Goal: Task Accomplishment & Management: Complete application form

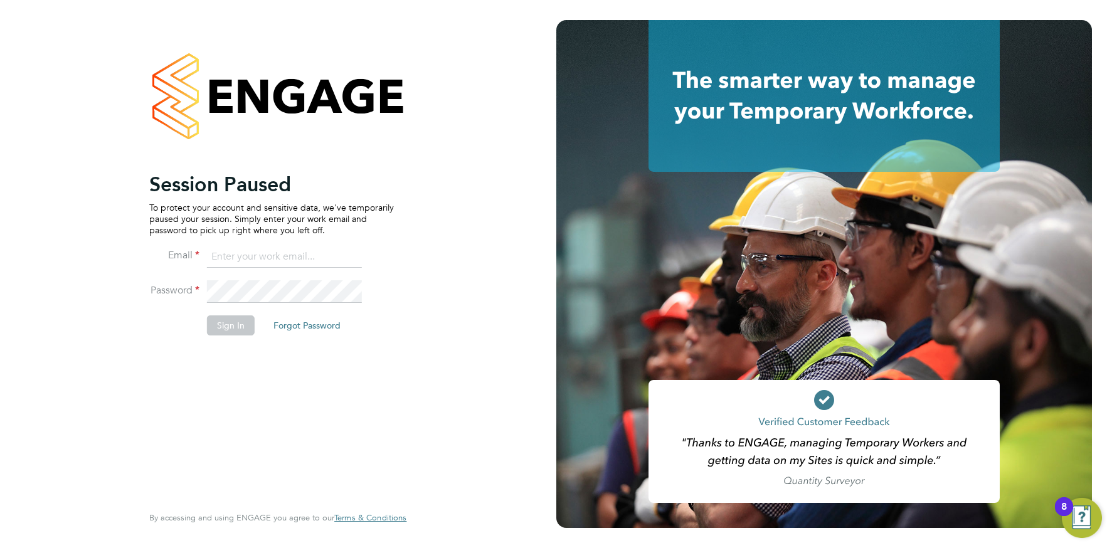
click at [269, 256] on input at bounding box center [284, 257] width 155 height 23
type input "info@cbwstaffingsolutions.com"
click at [232, 325] on button "Sign In" at bounding box center [231, 325] width 48 height 20
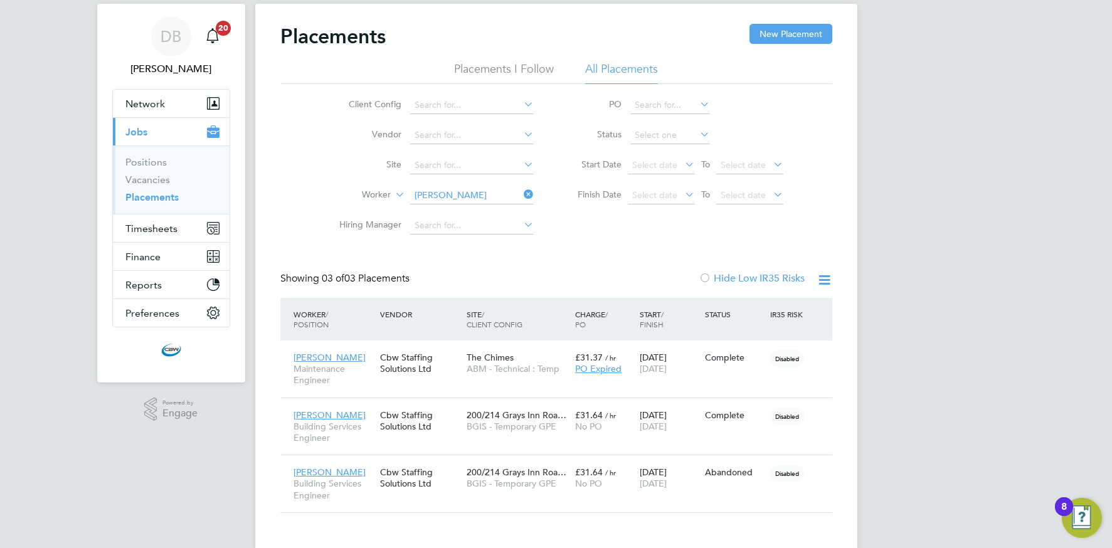
scroll to position [54, 0]
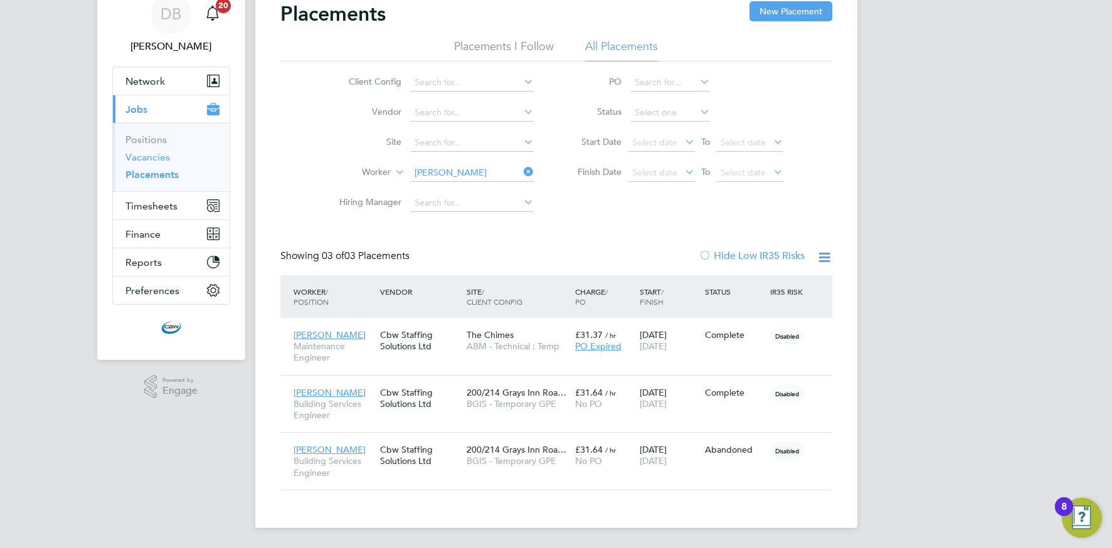
drag, startPoint x: 152, startPoint y: 161, endPoint x: 161, endPoint y: 161, distance: 8.8
click at [152, 161] on link "Vacancies" at bounding box center [147, 157] width 45 height 12
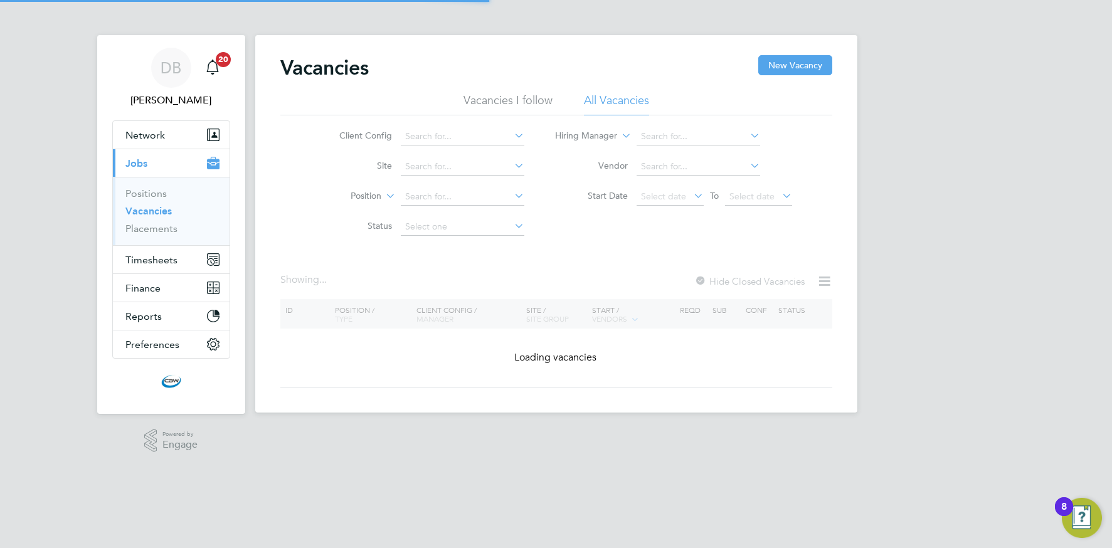
click at [512, 137] on icon at bounding box center [512, 136] width 0 height 18
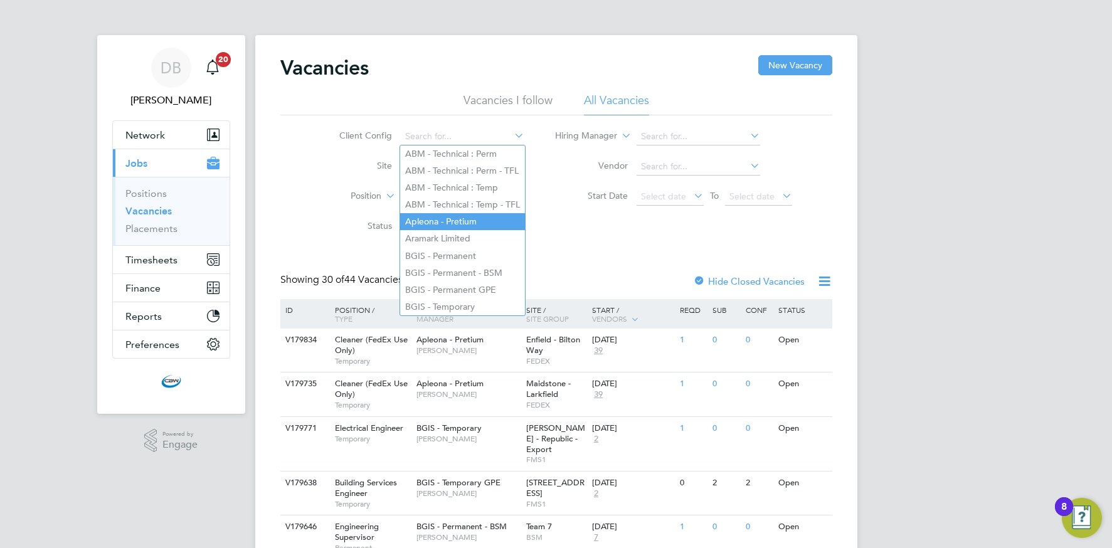
scroll to position [1, 0]
click at [443, 255] on li "BGIS - Permanent" at bounding box center [462, 255] width 125 height 17
type input "BGIS - Permanent"
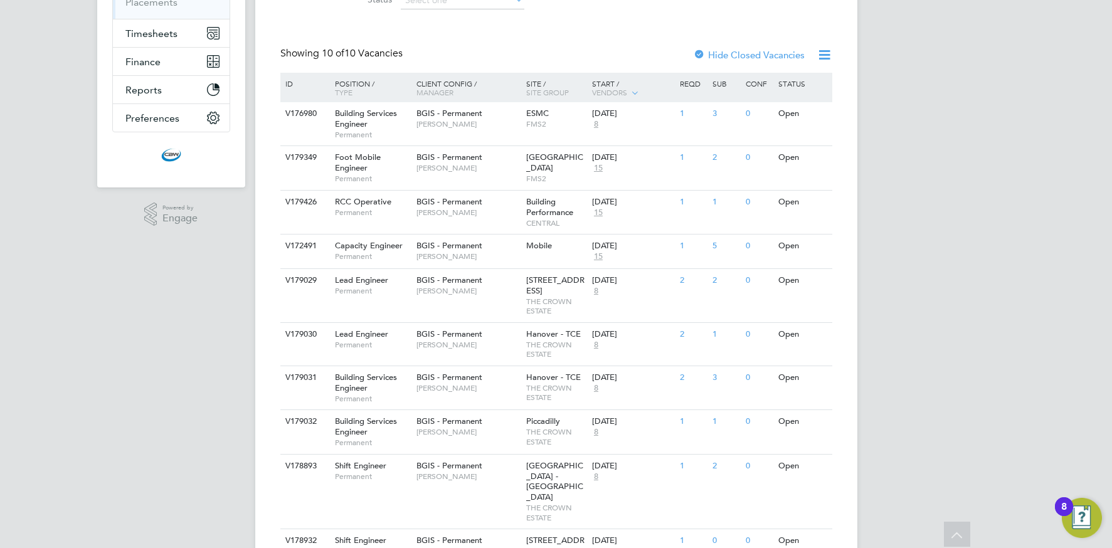
scroll to position [204, 0]
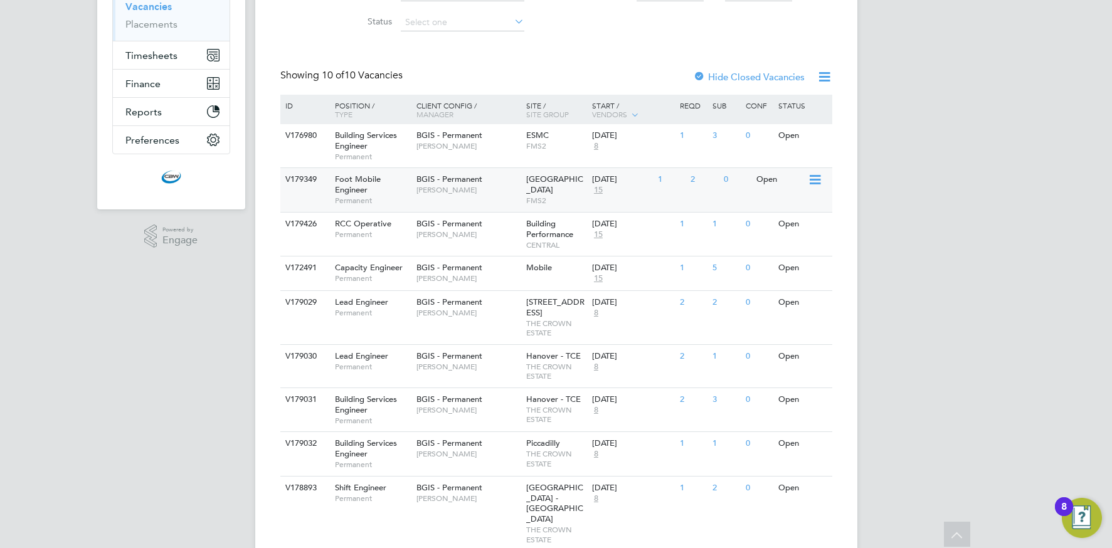
click at [384, 198] on span "Permanent" at bounding box center [372, 201] width 75 height 10
click at [409, 142] on div "Building Services Engineer Permanent" at bounding box center [369, 145] width 88 height 43
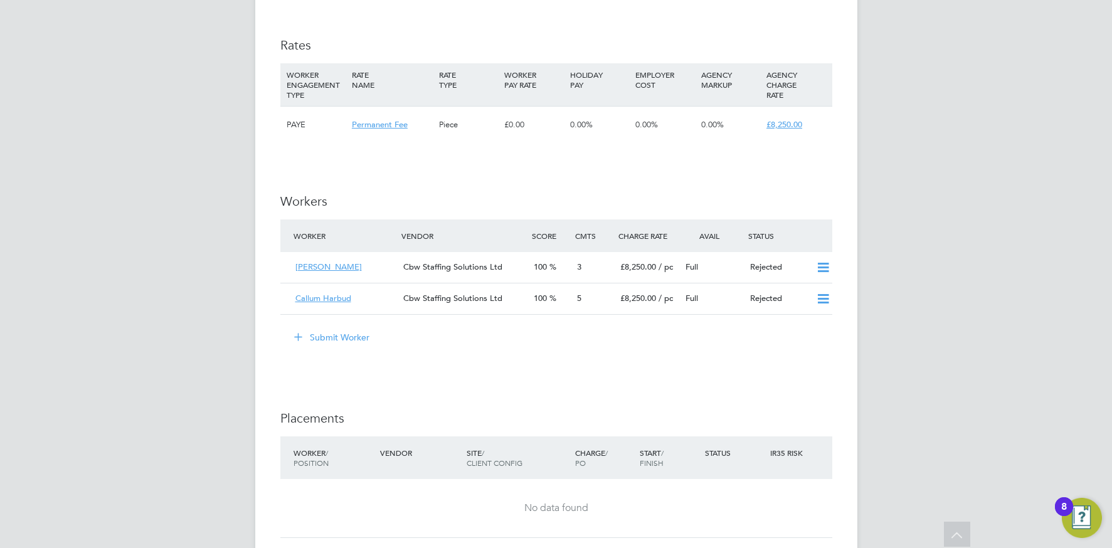
click at [355, 332] on button "Submit Worker" at bounding box center [332, 337] width 94 height 20
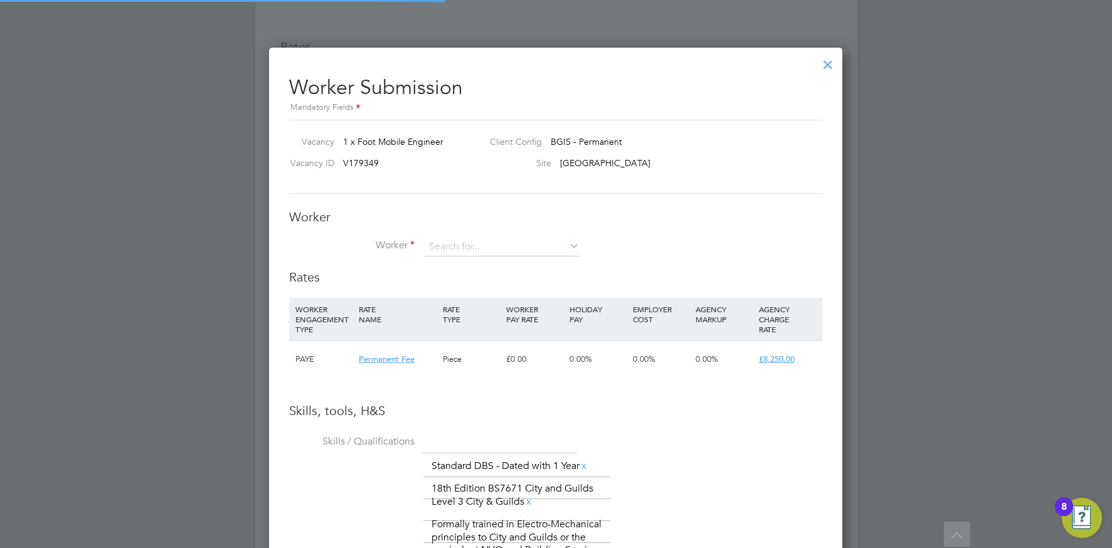
scroll to position [6, 6]
click at [444, 263] on b "Nicos" at bounding box center [440, 265] width 23 height 11
type input "[PERSON_NAME] (NStyliano001)"
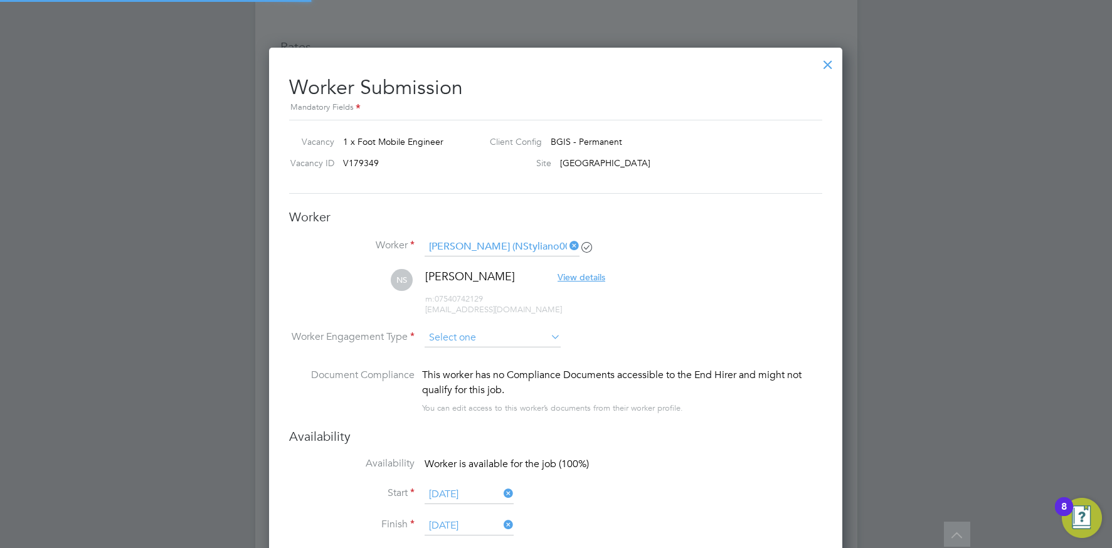
click at [460, 337] on input at bounding box center [493, 338] width 136 height 19
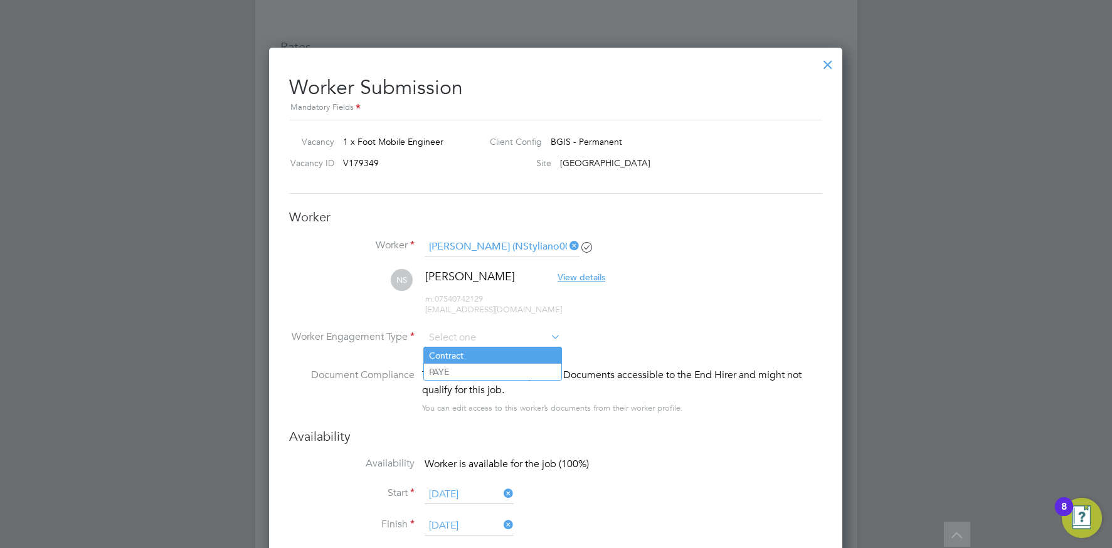
drag, startPoint x: 443, startPoint y: 367, endPoint x: 470, endPoint y: 361, distance: 27.7
click at [443, 367] on li "PAYE" at bounding box center [492, 372] width 137 height 16
type input "PAYE"
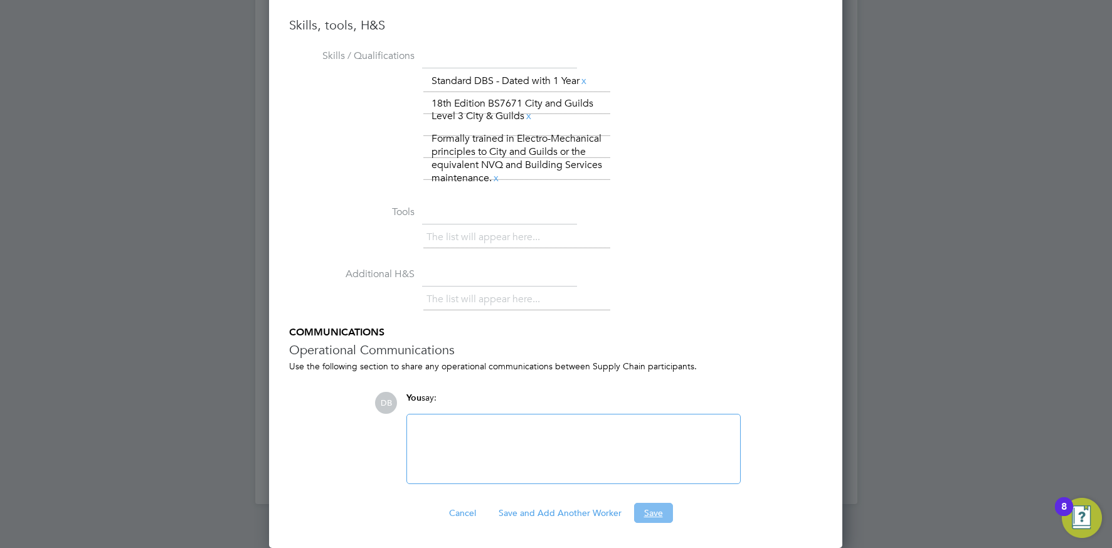
click at [646, 507] on button "Save" at bounding box center [653, 513] width 39 height 20
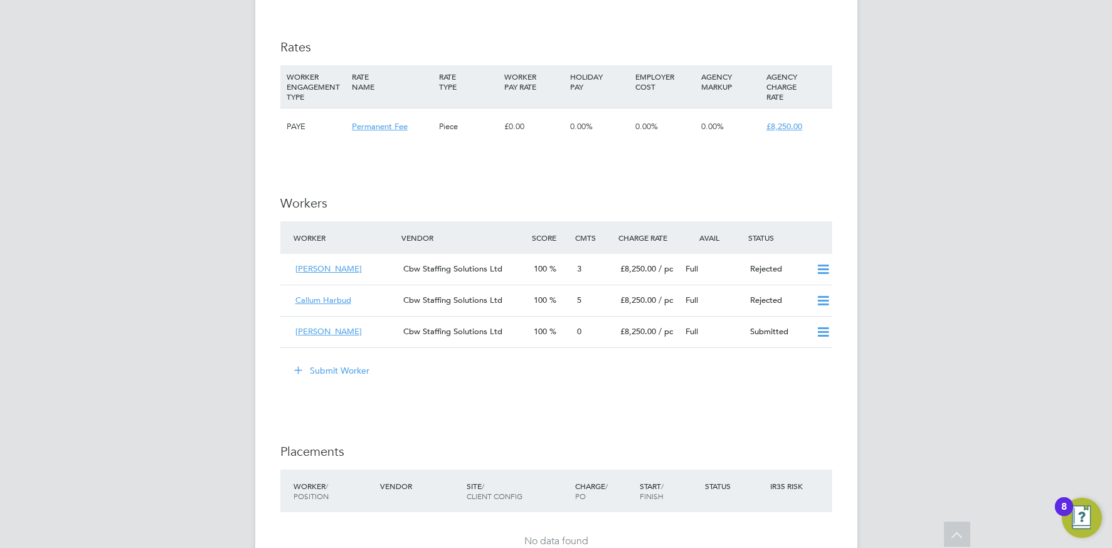
click at [325, 366] on button "Submit Worker" at bounding box center [332, 371] width 94 height 20
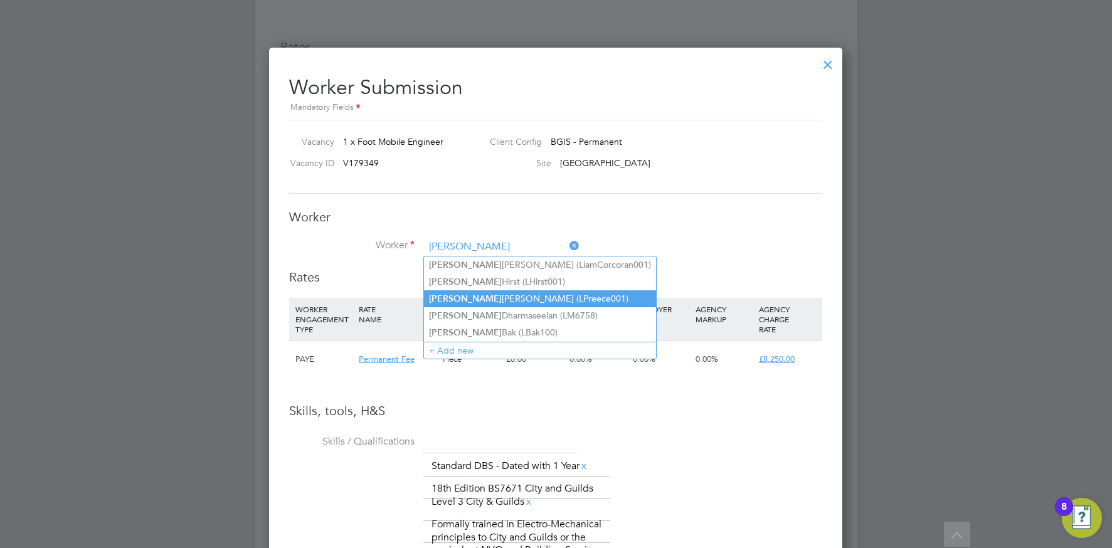
click at [458, 292] on li "[PERSON_NAME] (LPreece001)" at bounding box center [540, 298] width 232 height 17
type input "[PERSON_NAME] (LPreece001)"
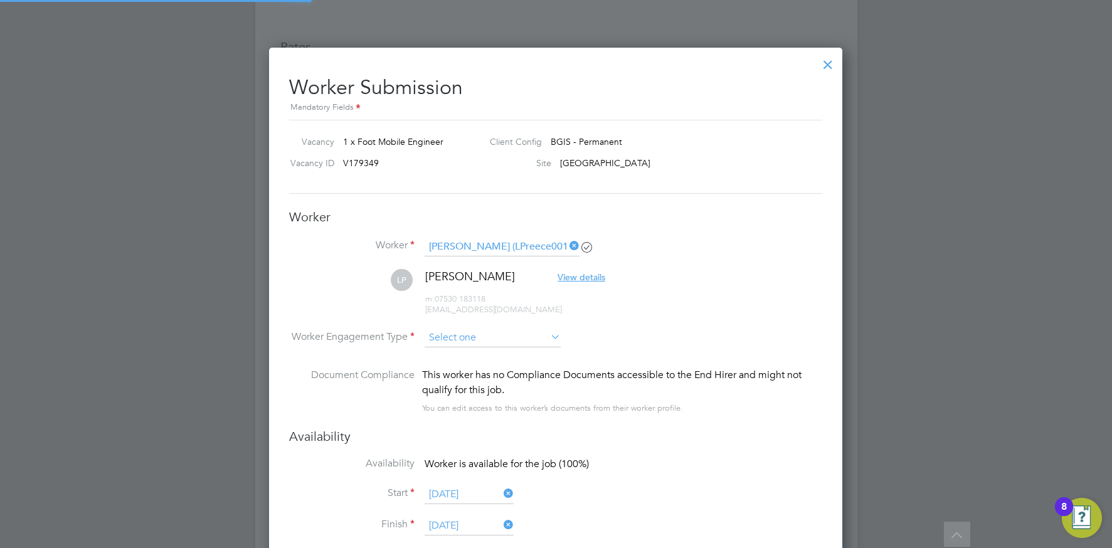
click at [455, 334] on input at bounding box center [493, 338] width 136 height 19
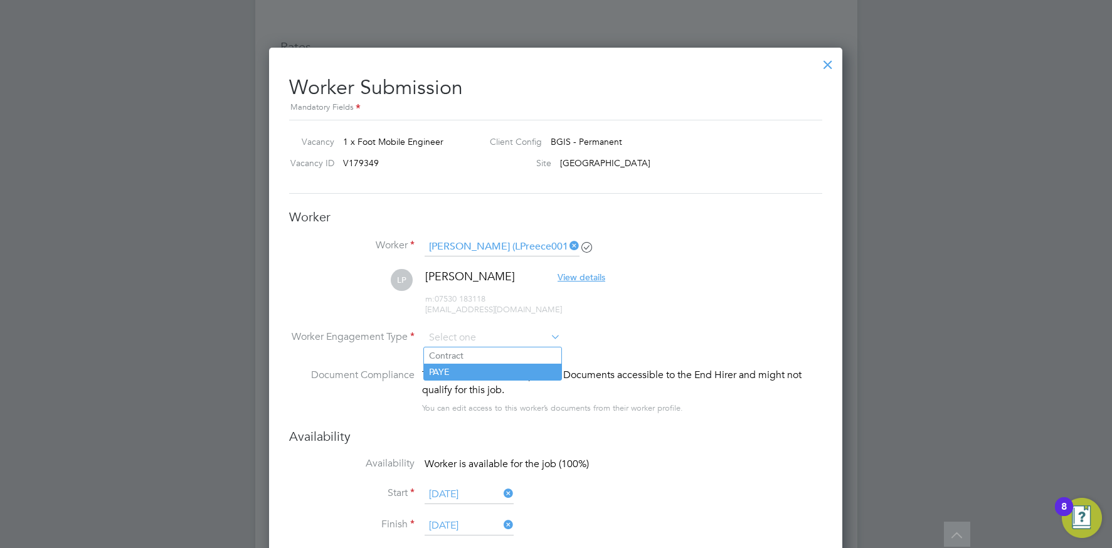
drag, startPoint x: 450, startPoint y: 368, endPoint x: 432, endPoint y: 366, distance: 17.7
click at [450, 368] on li "PAYE" at bounding box center [492, 372] width 137 height 16
type input "PAYE"
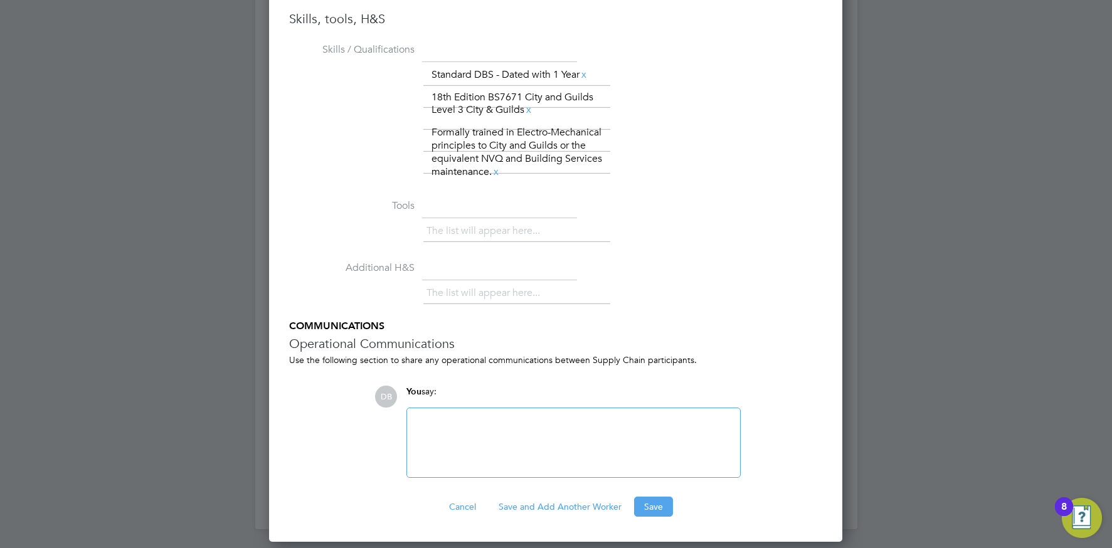
drag, startPoint x: 648, startPoint y: 506, endPoint x: 627, endPoint y: 497, distance: 23.1
click at [647, 505] on button "Save" at bounding box center [653, 507] width 39 height 20
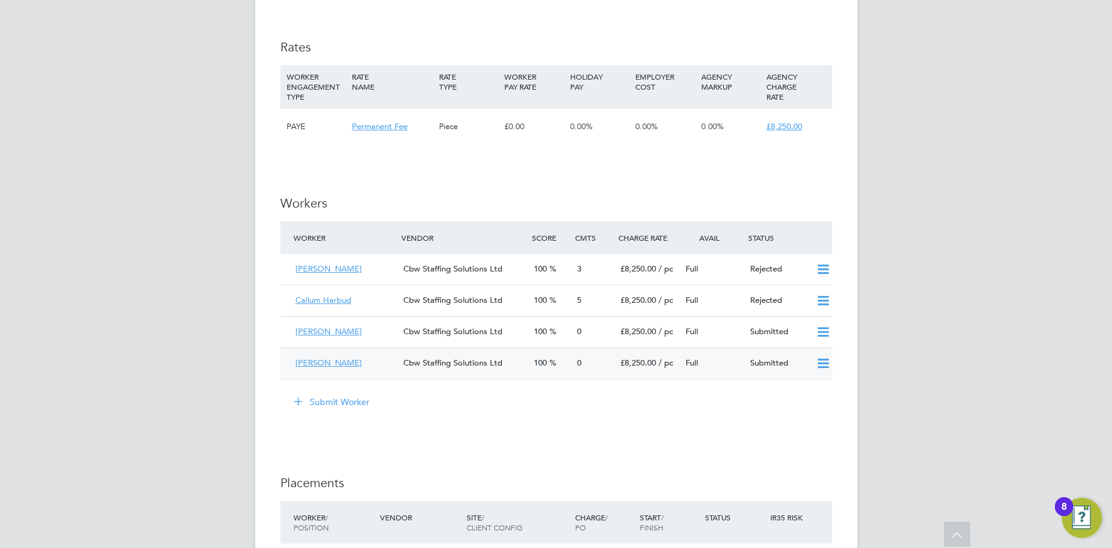
click at [483, 360] on span "Cbw Staffing Solutions Ltd" at bounding box center [452, 362] width 99 height 11
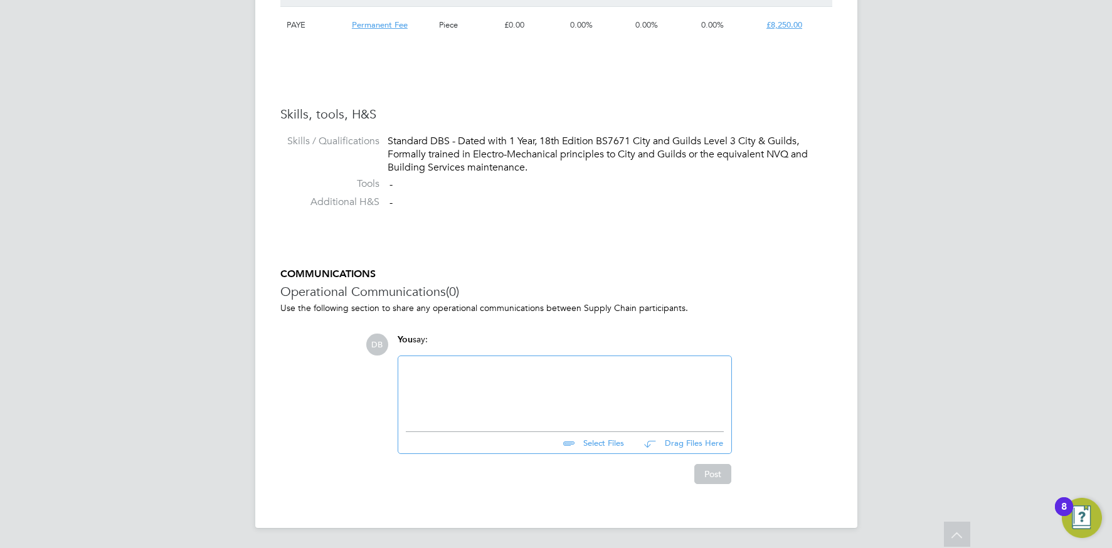
click at [594, 441] on input "file" at bounding box center [630, 441] width 188 height 18
type input "C:\fakepath\[PERSON_NAME] - CBW Staffing Solutions CV.docx"
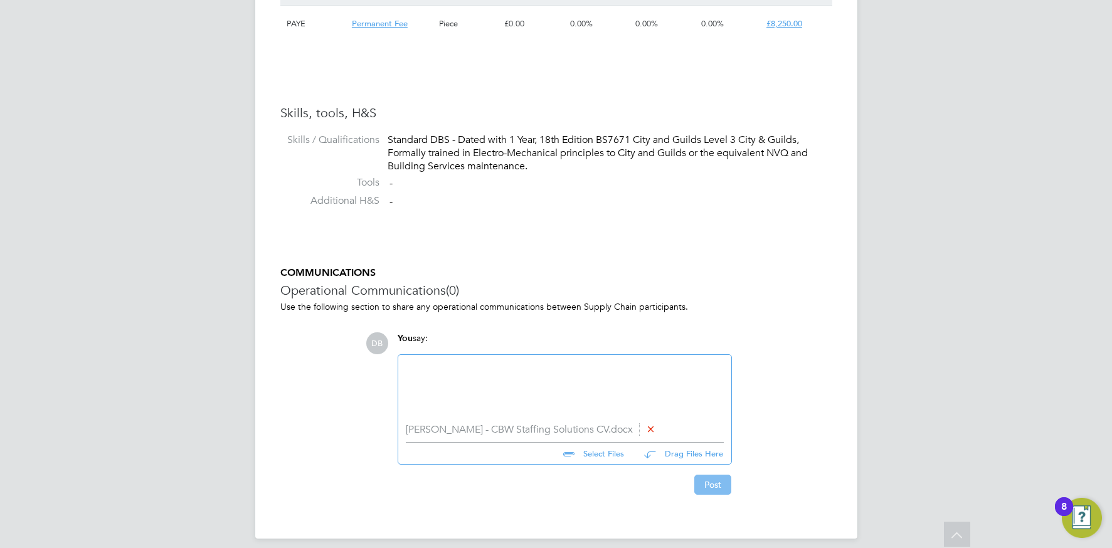
click at [705, 486] on button "Post" at bounding box center [712, 485] width 37 height 20
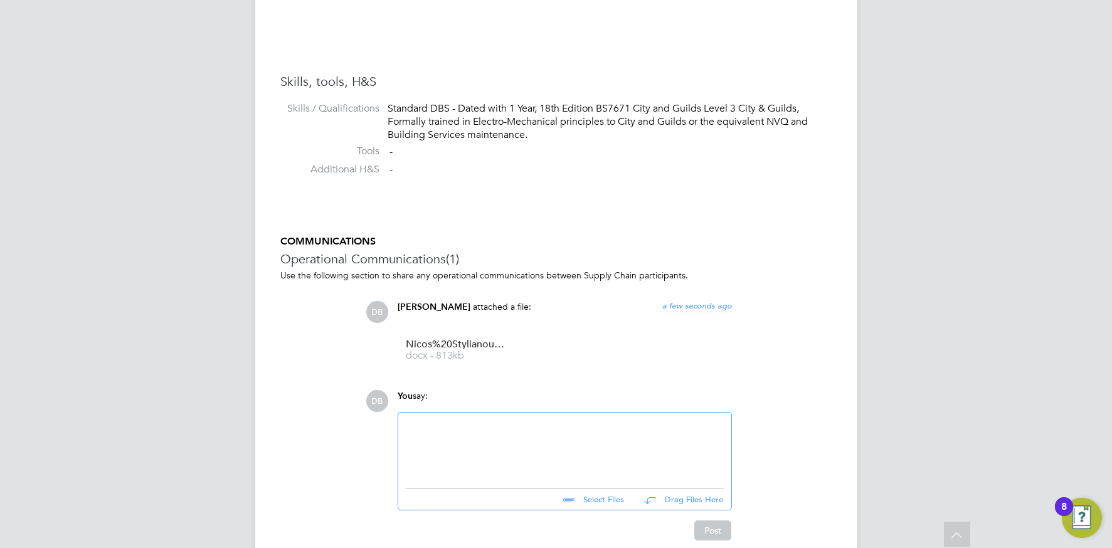
scroll to position [989, 0]
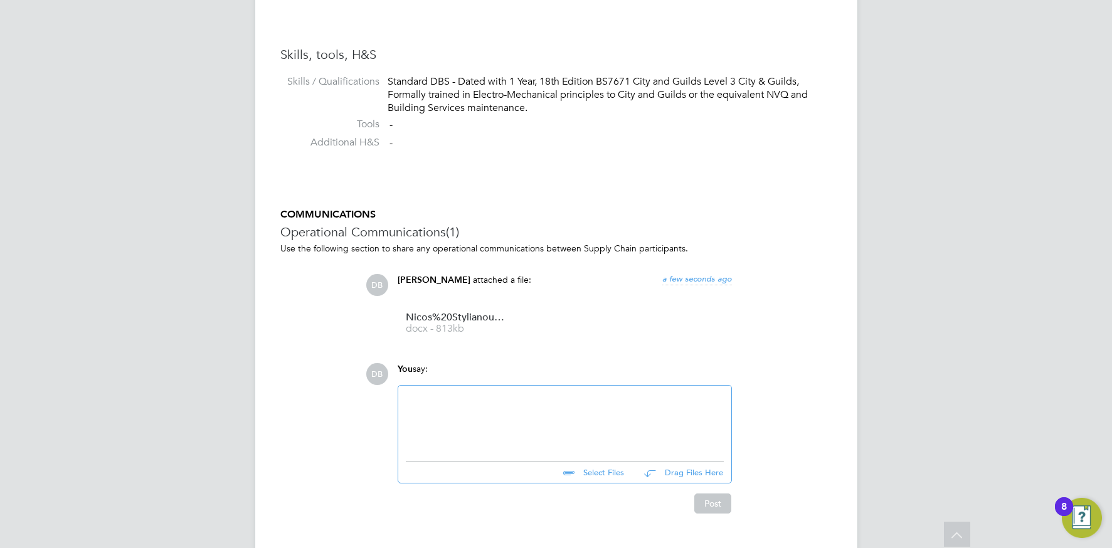
click at [593, 473] on input "file" at bounding box center [630, 471] width 188 height 18
type input "C:\fakepath\1000011979 (1).jpg"
click at [712, 515] on button "Post" at bounding box center [712, 515] width 37 height 20
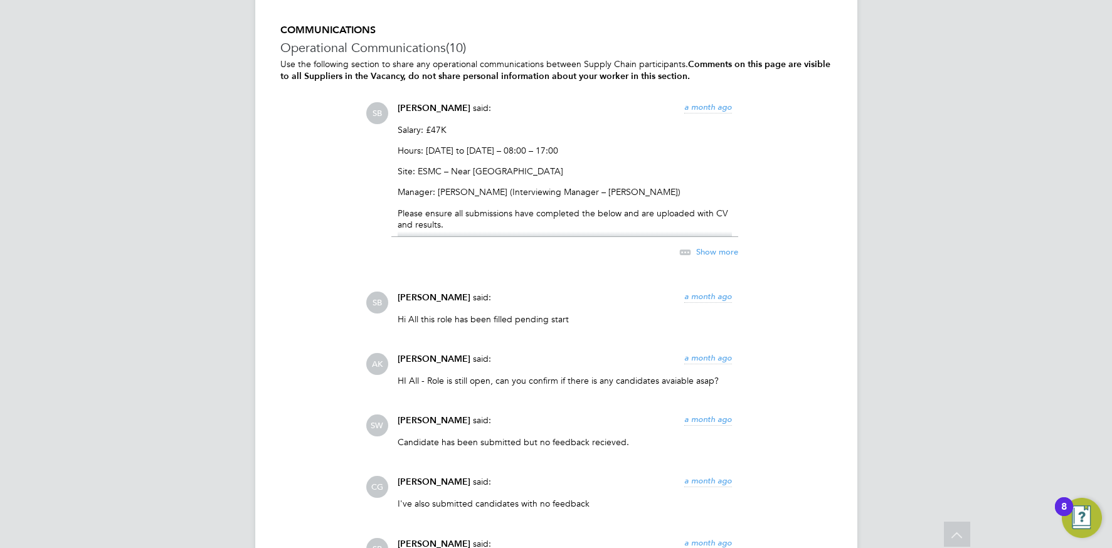
scroll to position [2086, 0]
click at [702, 254] on span "Show more" at bounding box center [717, 252] width 42 height 11
